Goal: Task Accomplishment & Management: Manage account settings

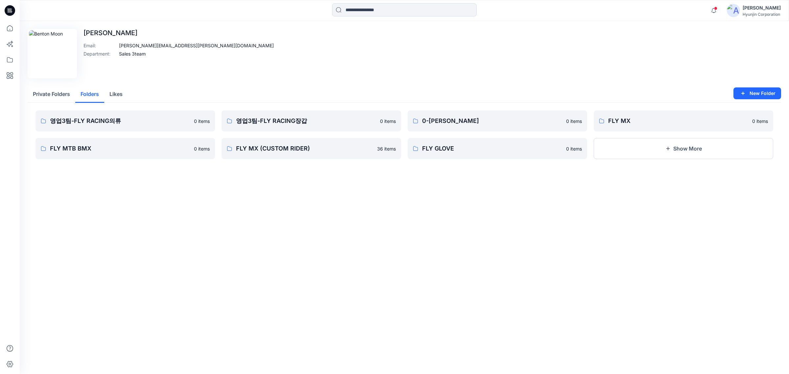
click at [93, 96] on button "Folders" at bounding box center [89, 94] width 29 height 17
click at [623, 119] on p "FLY MX" at bounding box center [682, 120] width 149 height 9
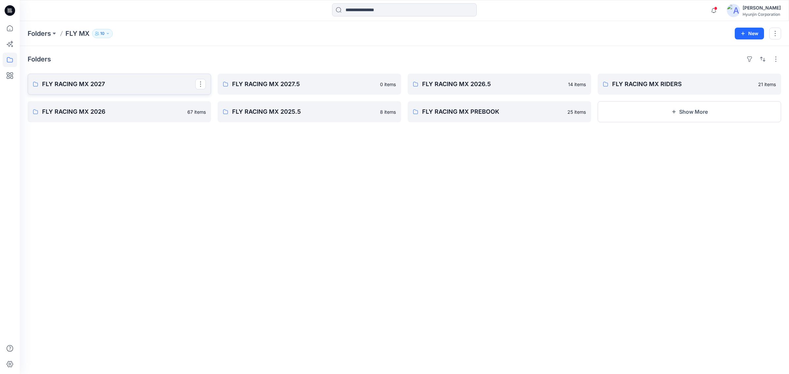
click at [124, 90] on link "FLY RACING MX 2027" at bounding box center [119, 84] width 183 height 21
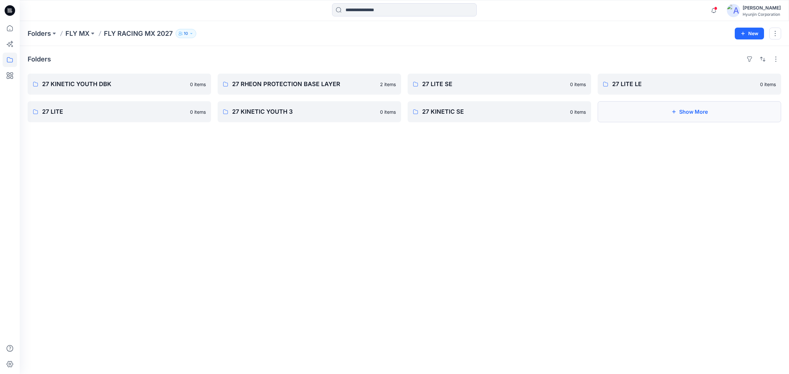
click at [647, 114] on button "Show More" at bounding box center [689, 111] width 183 height 21
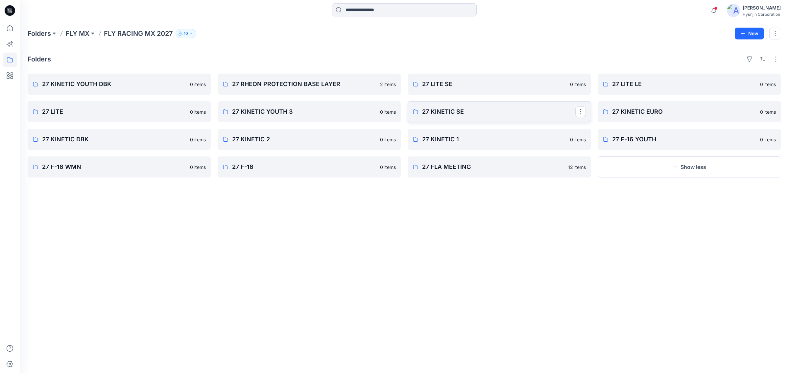
click at [507, 117] on link "27 KINETIC SE" at bounding box center [499, 111] width 183 height 21
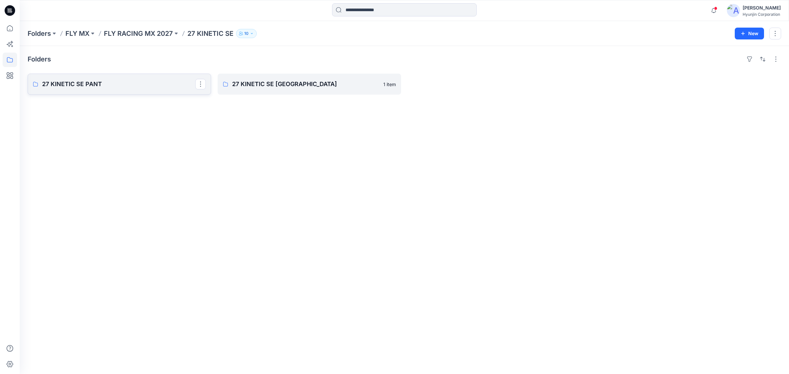
click at [168, 89] on link "27 KINETIC SE PANT" at bounding box center [119, 84] width 183 height 21
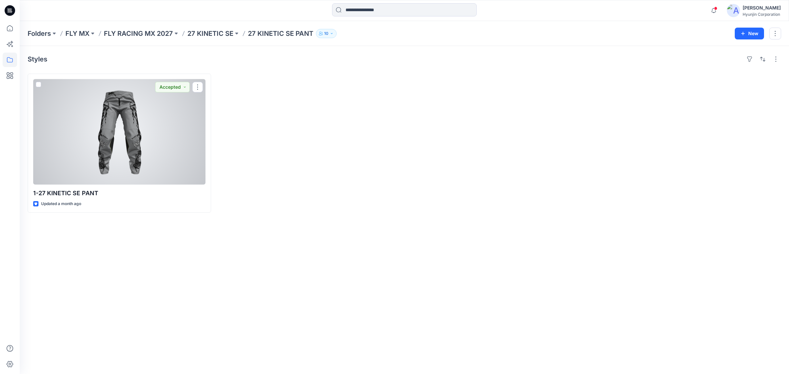
drag, startPoint x: 126, startPoint y: 122, endPoint x: 148, endPoint y: 124, distance: 22.7
click at [126, 123] on div at bounding box center [119, 132] width 172 height 106
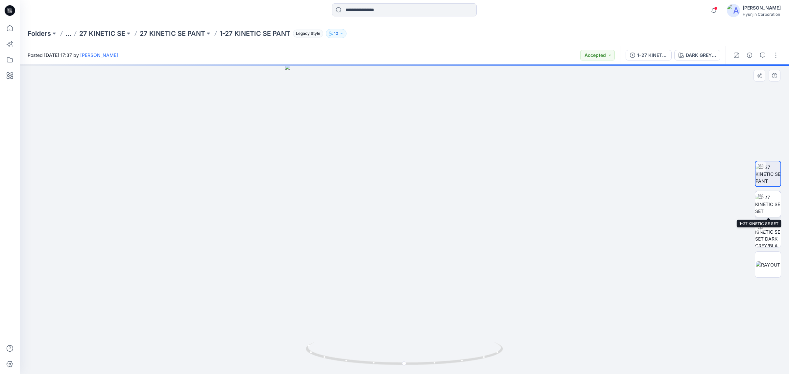
click at [770, 206] on img at bounding box center [768, 204] width 26 height 21
drag, startPoint x: 404, startPoint y: 237, endPoint x: 405, endPoint y: 231, distance: 5.6
click at [405, 231] on div at bounding box center [404, 219] width 769 height 310
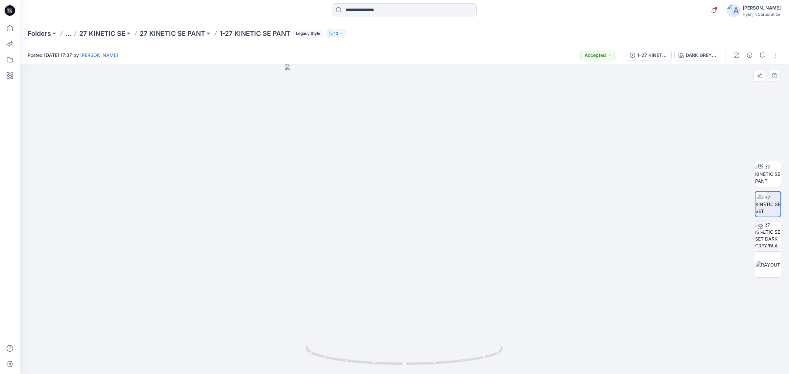
drag, startPoint x: 682, startPoint y: 125, endPoint x: 682, endPoint y: 130, distance: 4.9
click at [682, 127] on div at bounding box center [404, 219] width 769 height 310
click at [93, 34] on p "27 KINETIC SE" at bounding box center [102, 33] width 46 height 9
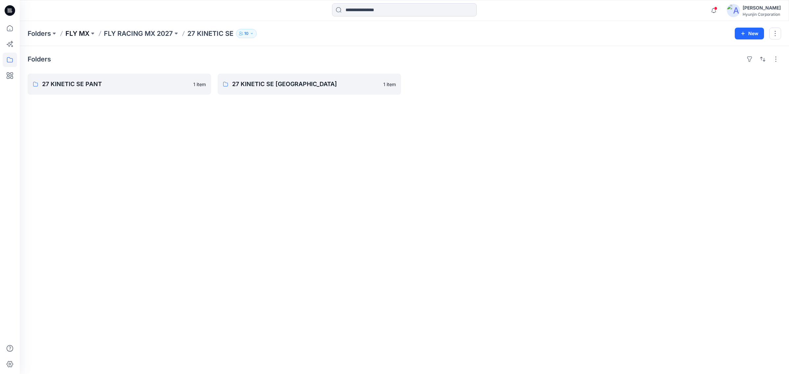
click at [78, 34] on p "FLY MX" at bounding box center [77, 33] width 24 height 9
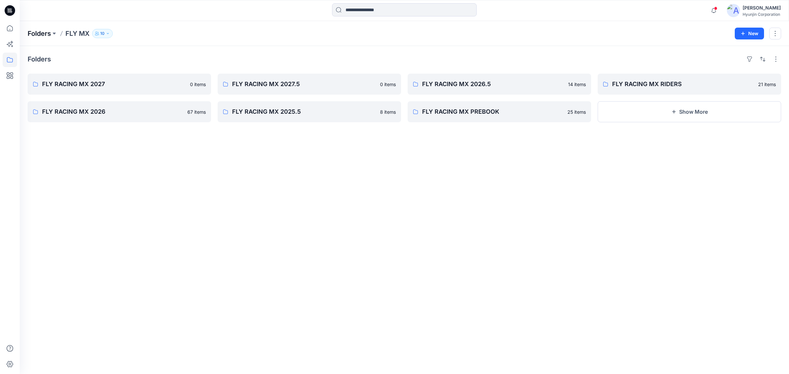
click at [38, 35] on p "Folders" at bounding box center [39, 33] width 23 height 9
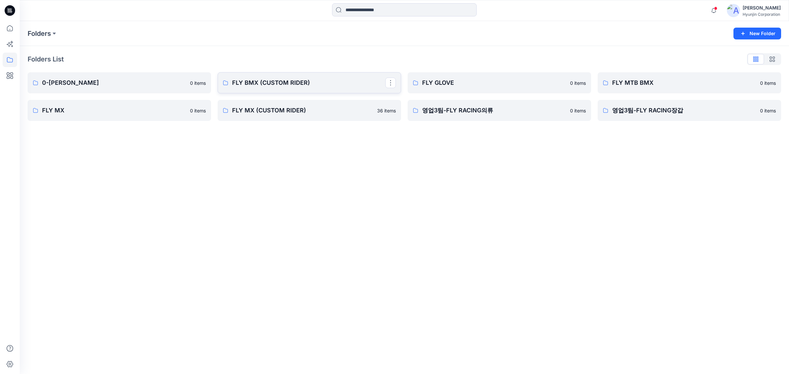
click at [338, 87] on p "FLY BMX (CUSTOM RIDER)" at bounding box center [308, 82] width 153 height 9
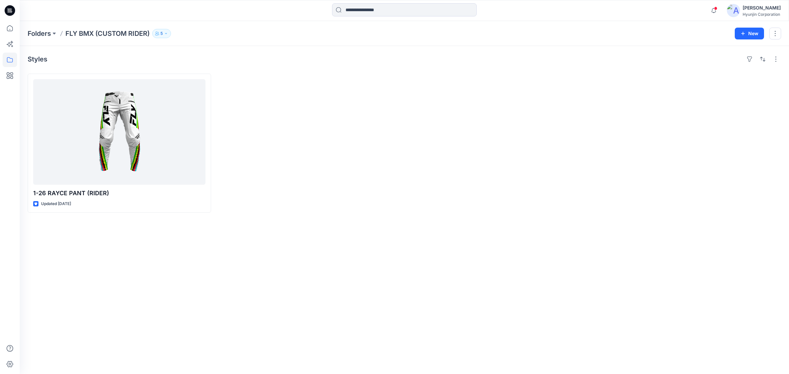
click at [163, 34] on p "5" at bounding box center [161, 33] width 2 height 7
click at [239, 51] on icon "Manage Users" at bounding box center [241, 51] width 5 height 5
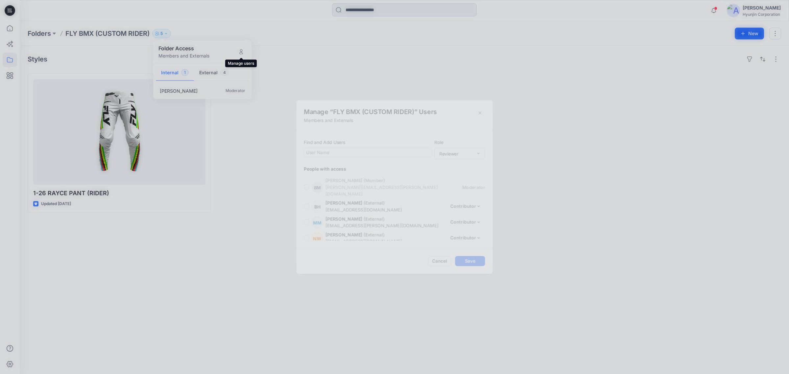
scroll to position [14, 0]
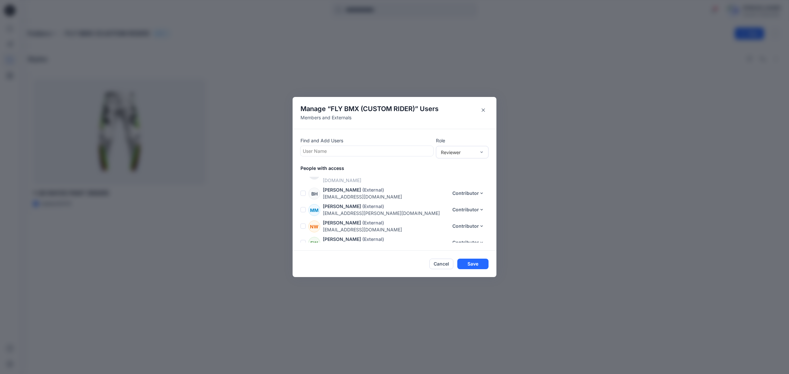
click at [338, 151] on div at bounding box center [367, 151] width 128 height 8
type input "*"
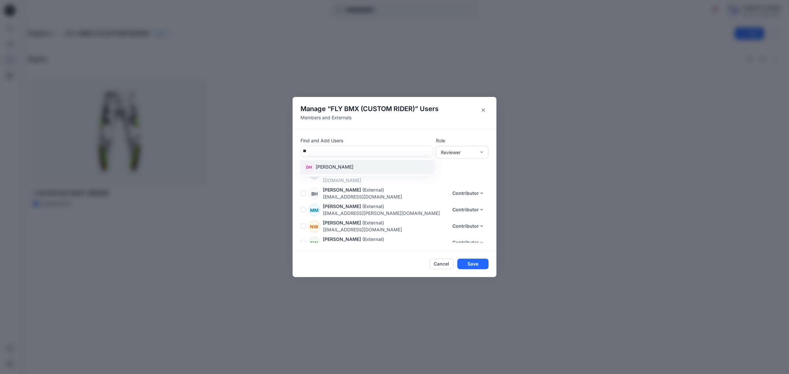
type input "*"
click at [439, 269] on button "Cancel" at bounding box center [441, 264] width 24 height 11
